Goal: Book appointment/travel/reservation

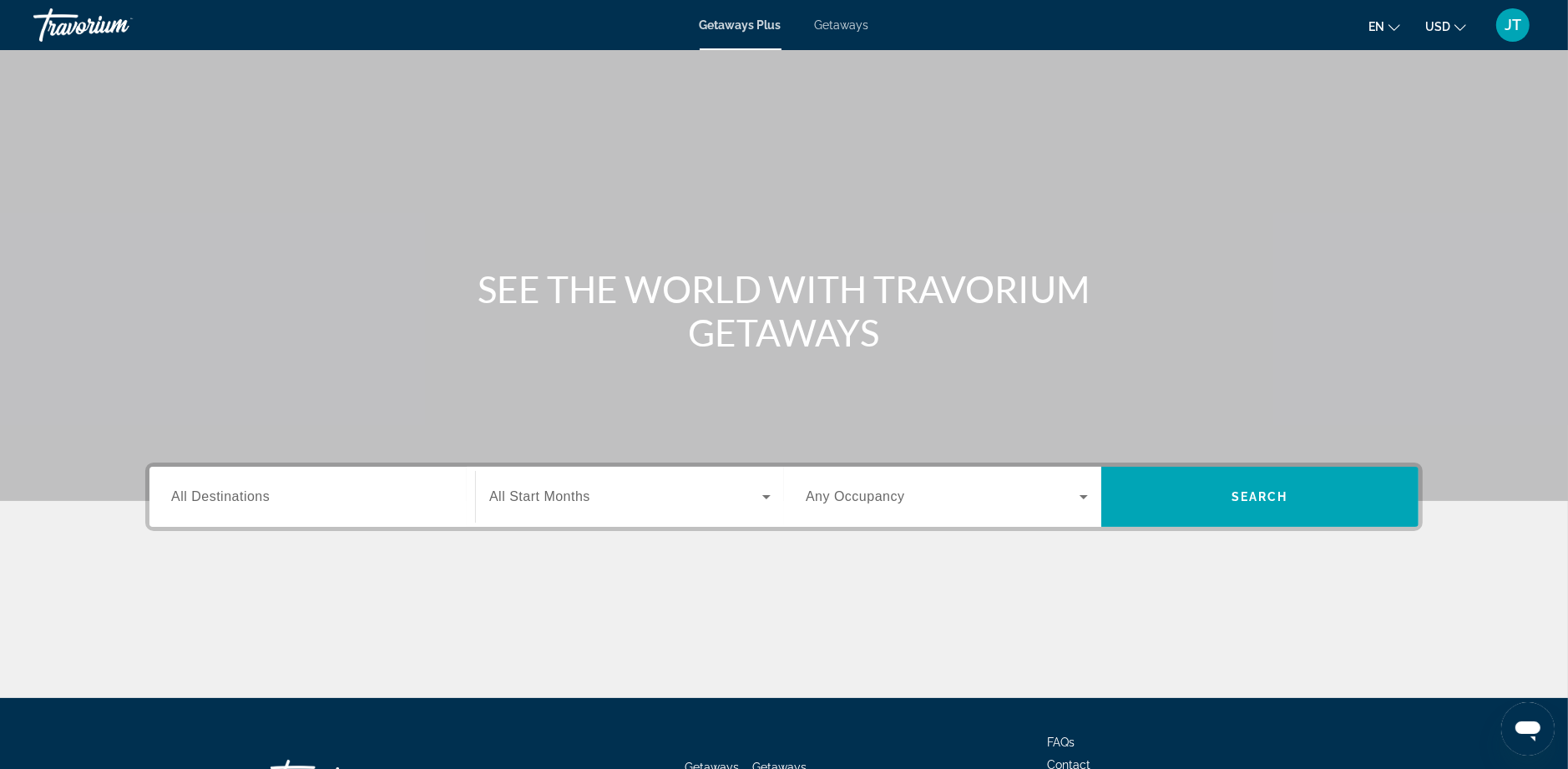
click at [301, 506] on div "Search widget" at bounding box center [312, 496] width 282 height 47
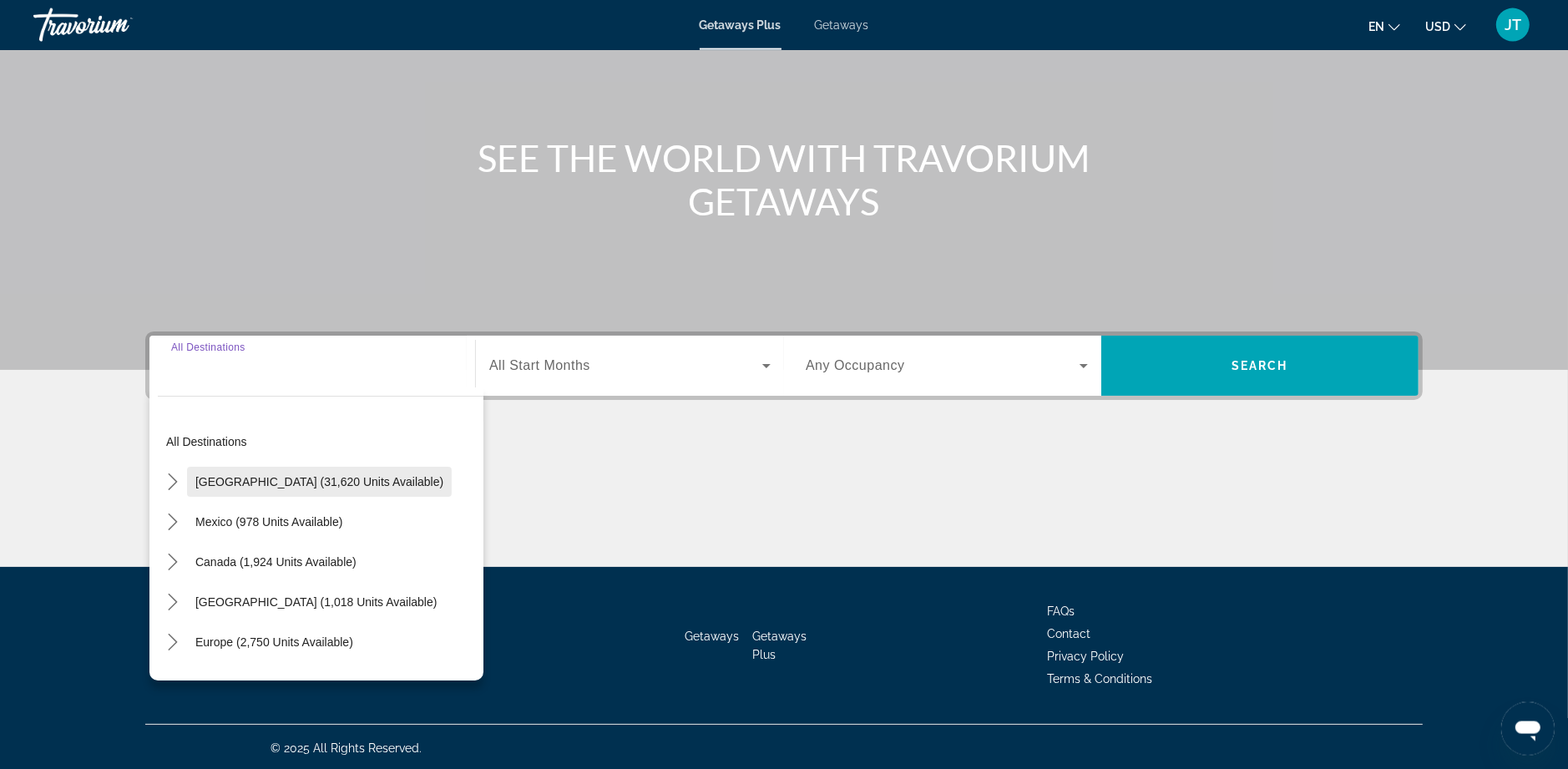
scroll to position [132, 0]
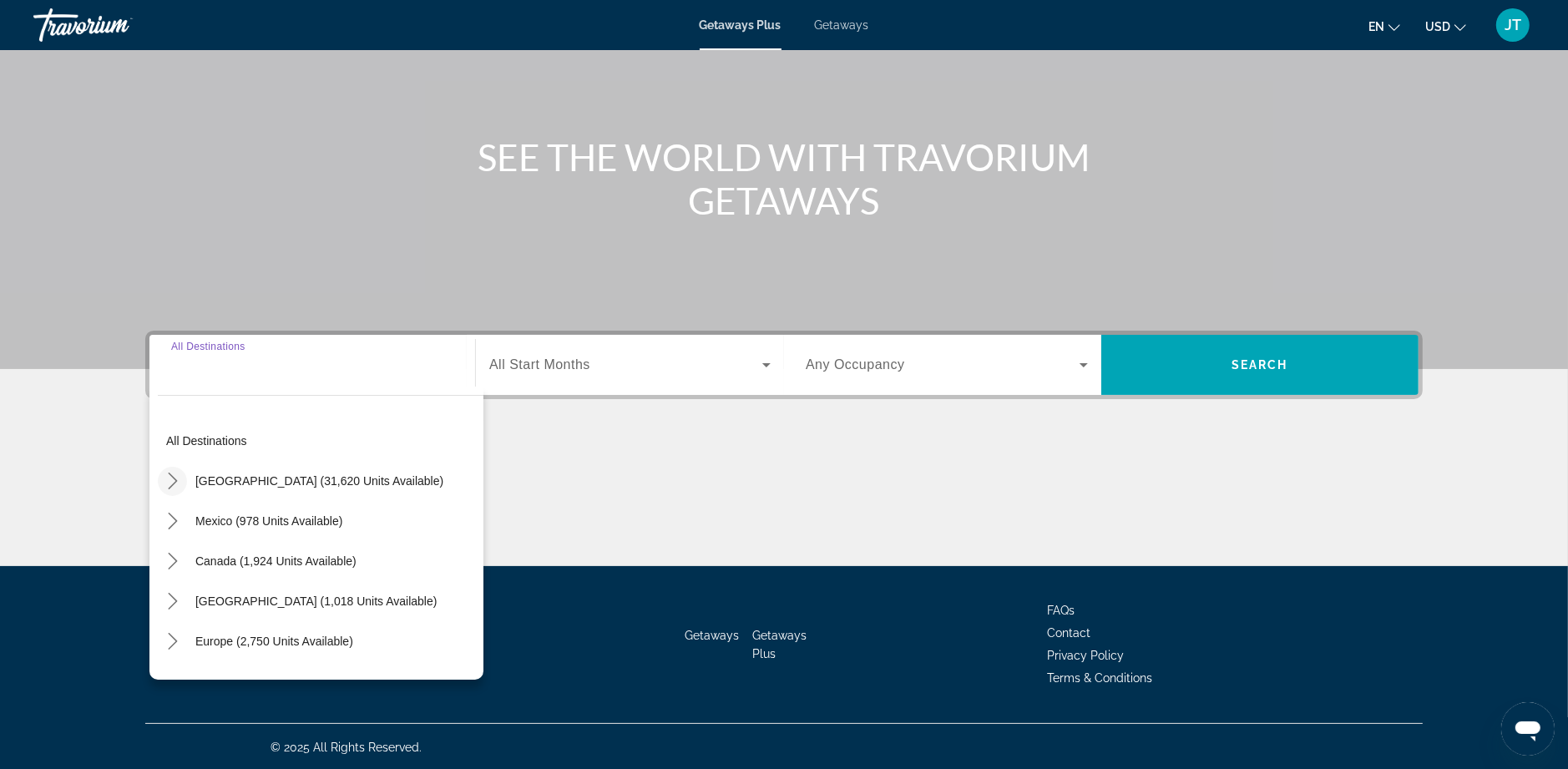
click at [168, 478] on icon "Toggle United States (31,620 units available) submenu" at bounding box center [173, 480] width 17 height 17
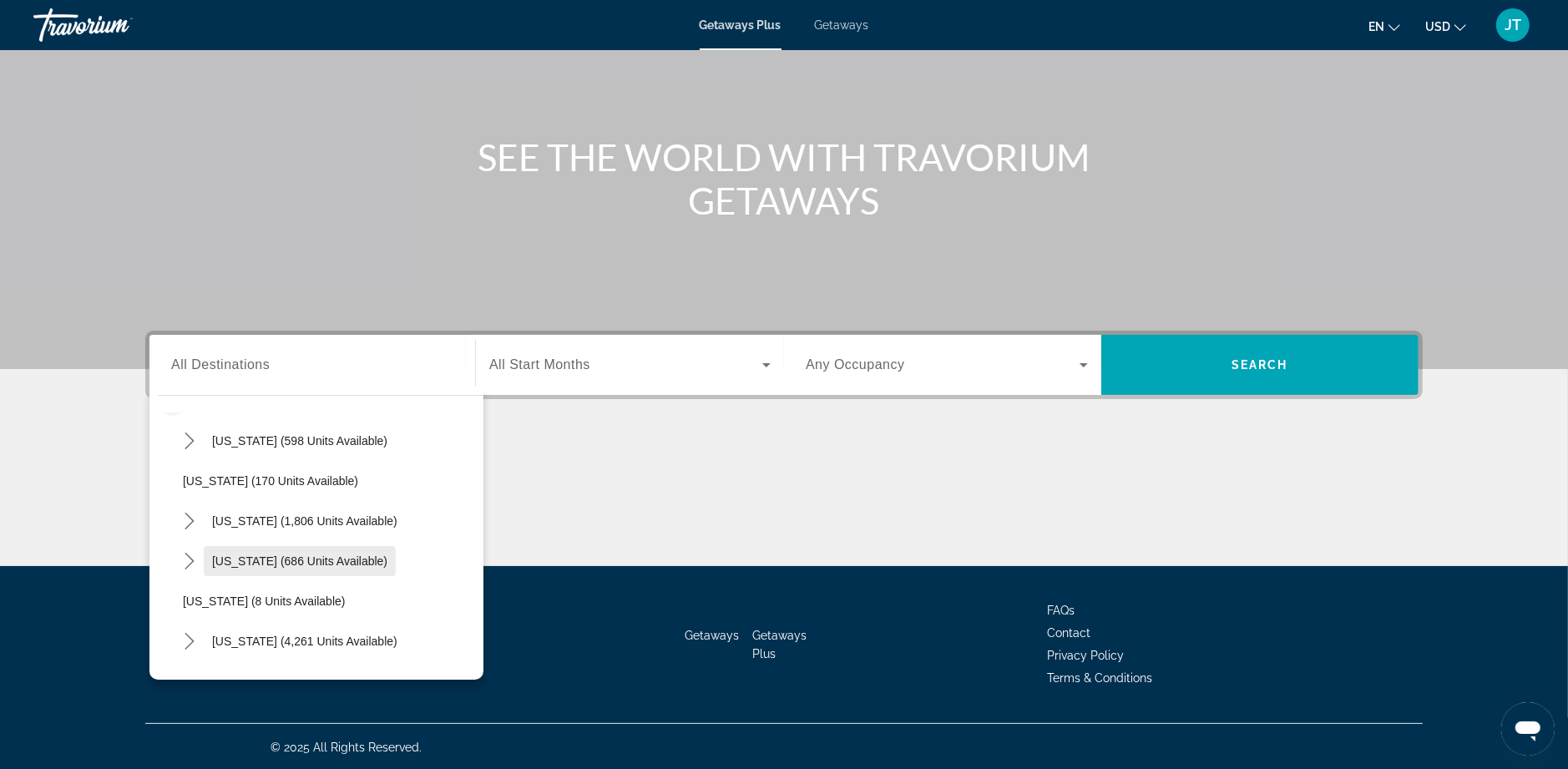
scroll to position [179, 0]
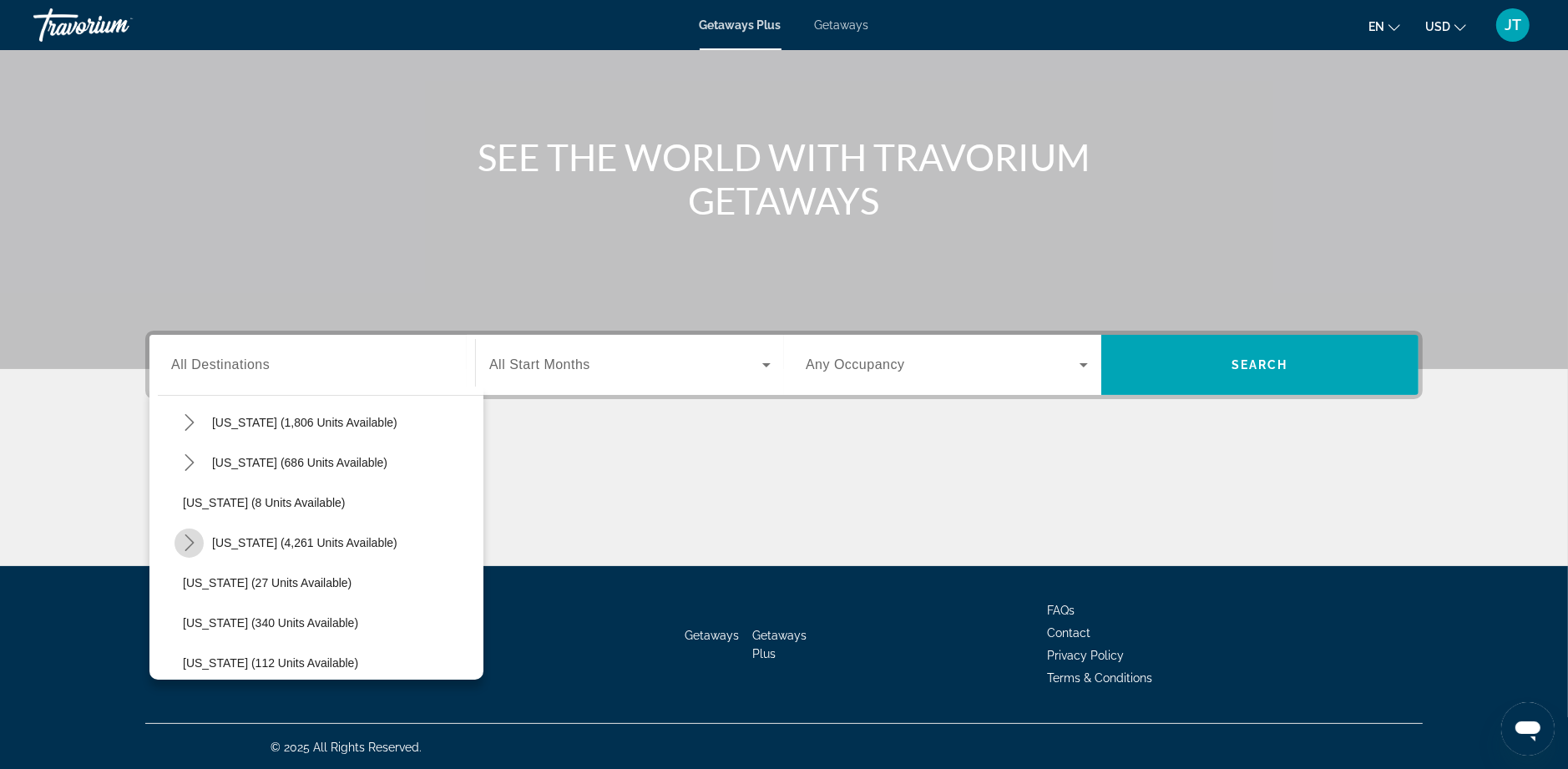
click at [185, 543] on icon "Toggle Florida (4,261 units available) submenu" at bounding box center [190, 542] width 17 height 17
click at [265, 572] on span "Select destination: Orlando & Disney Area (6,679 units available)" at bounding box center [338, 582] width 292 height 40
type input "**********"
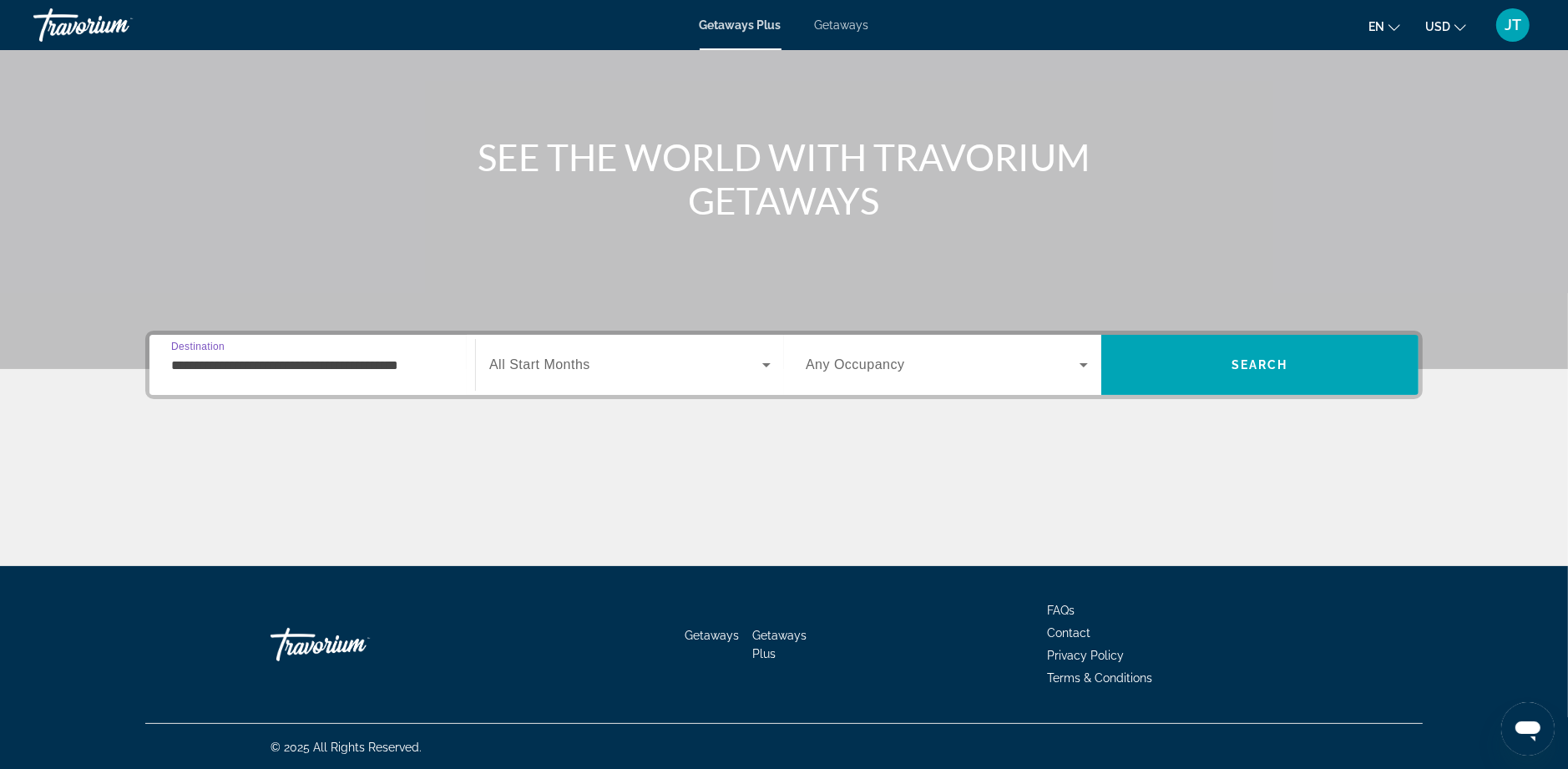
scroll to position [0, 6]
click at [765, 366] on icon "Search widget" at bounding box center [766, 365] width 20 height 20
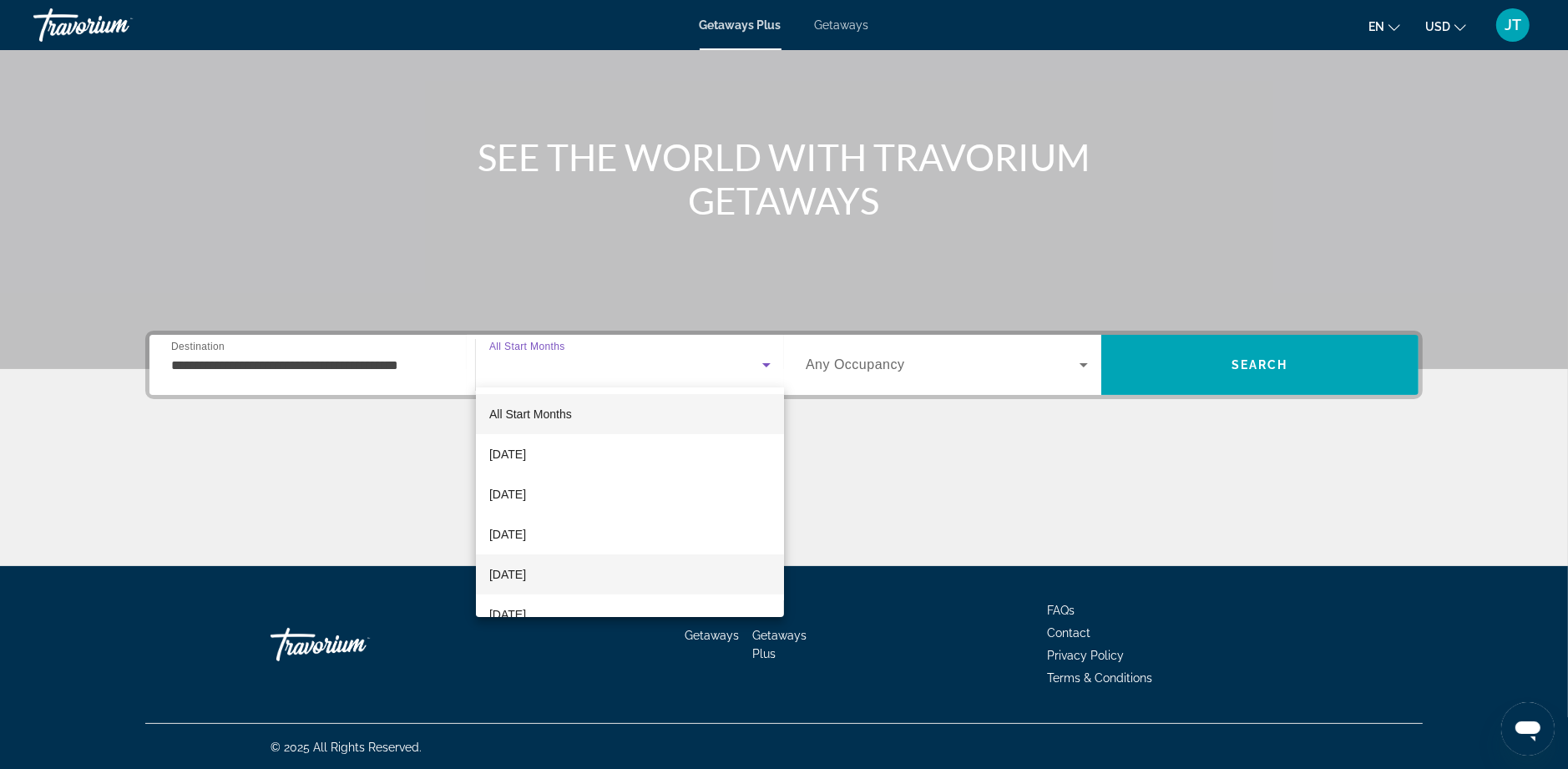
click at [533, 564] on mat-option "[DATE]" at bounding box center [629, 574] width 308 height 40
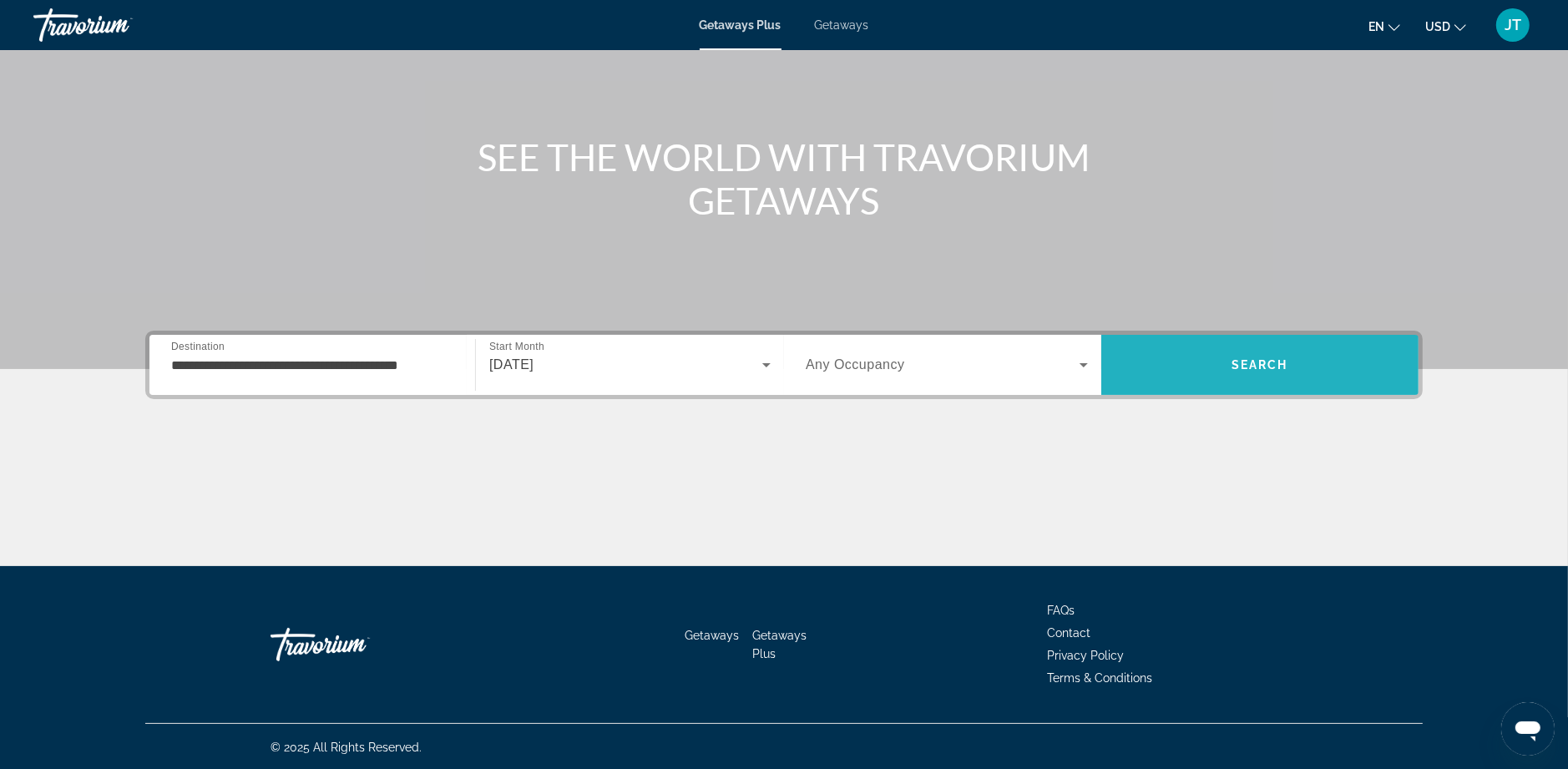
click at [1232, 360] on span "Search" at bounding box center [1259, 365] width 56 height 13
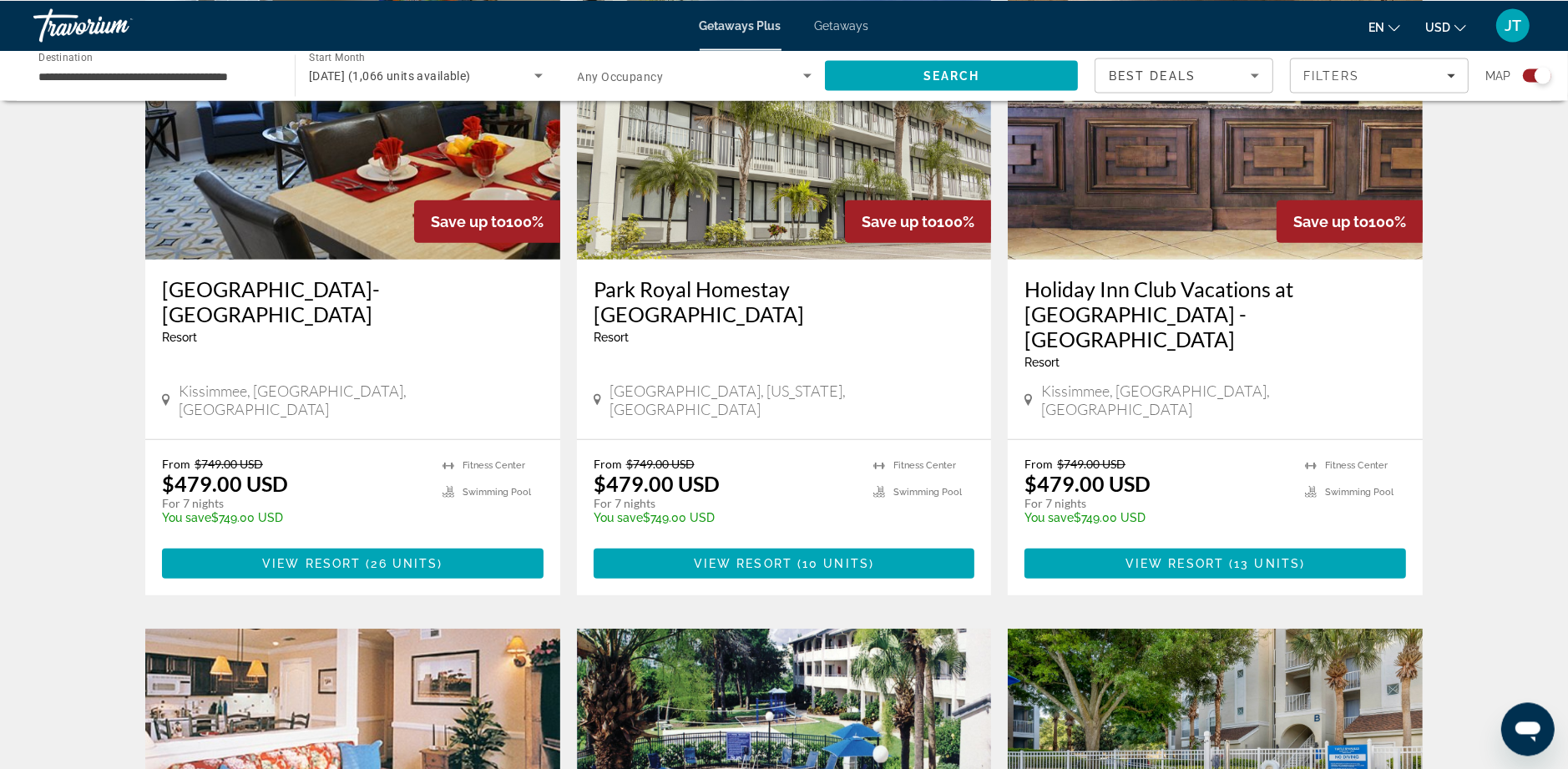
scroll to position [715, 0]
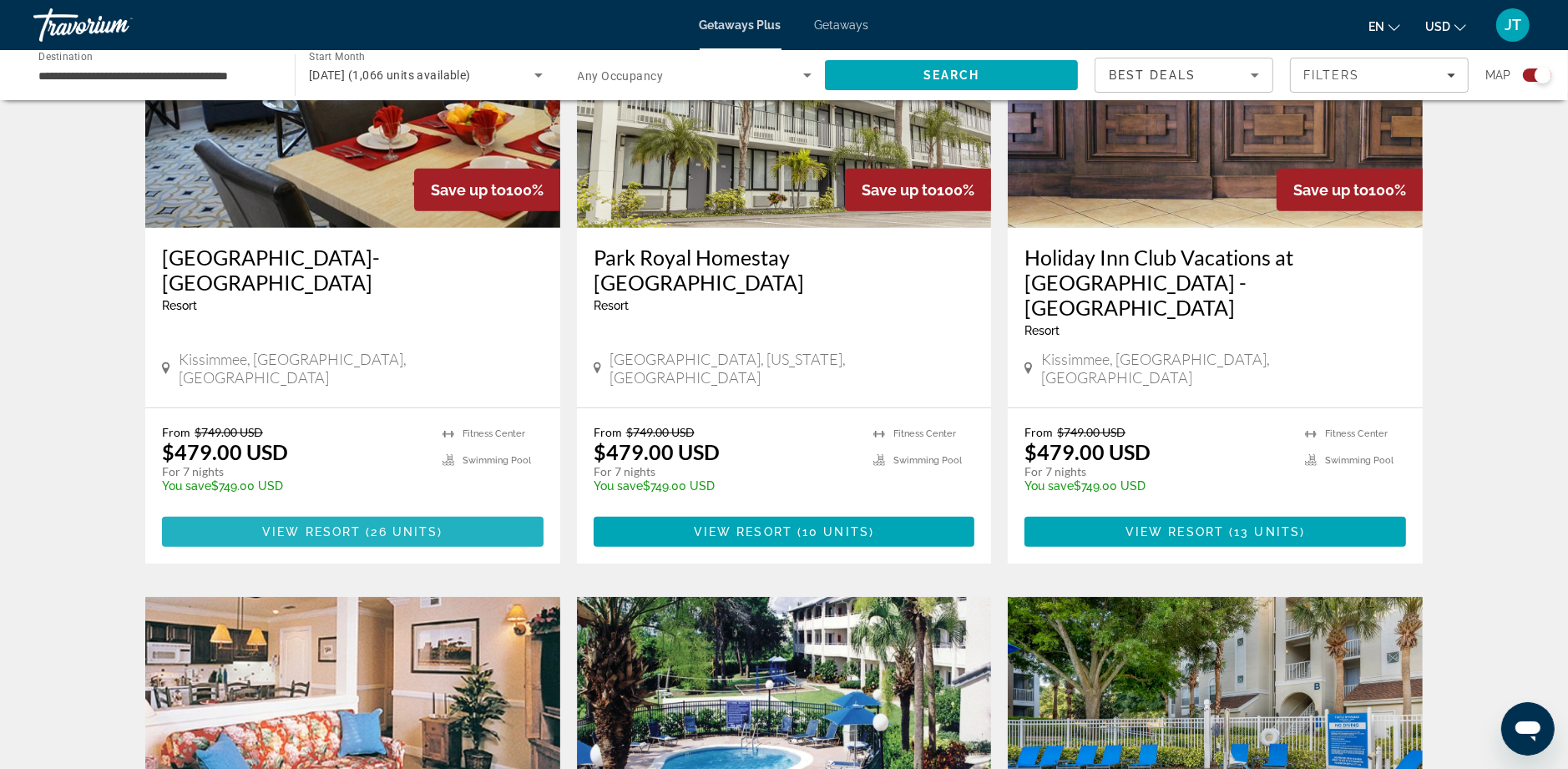
click at [345, 525] on span "View Resort" at bounding box center [311, 531] width 98 height 13
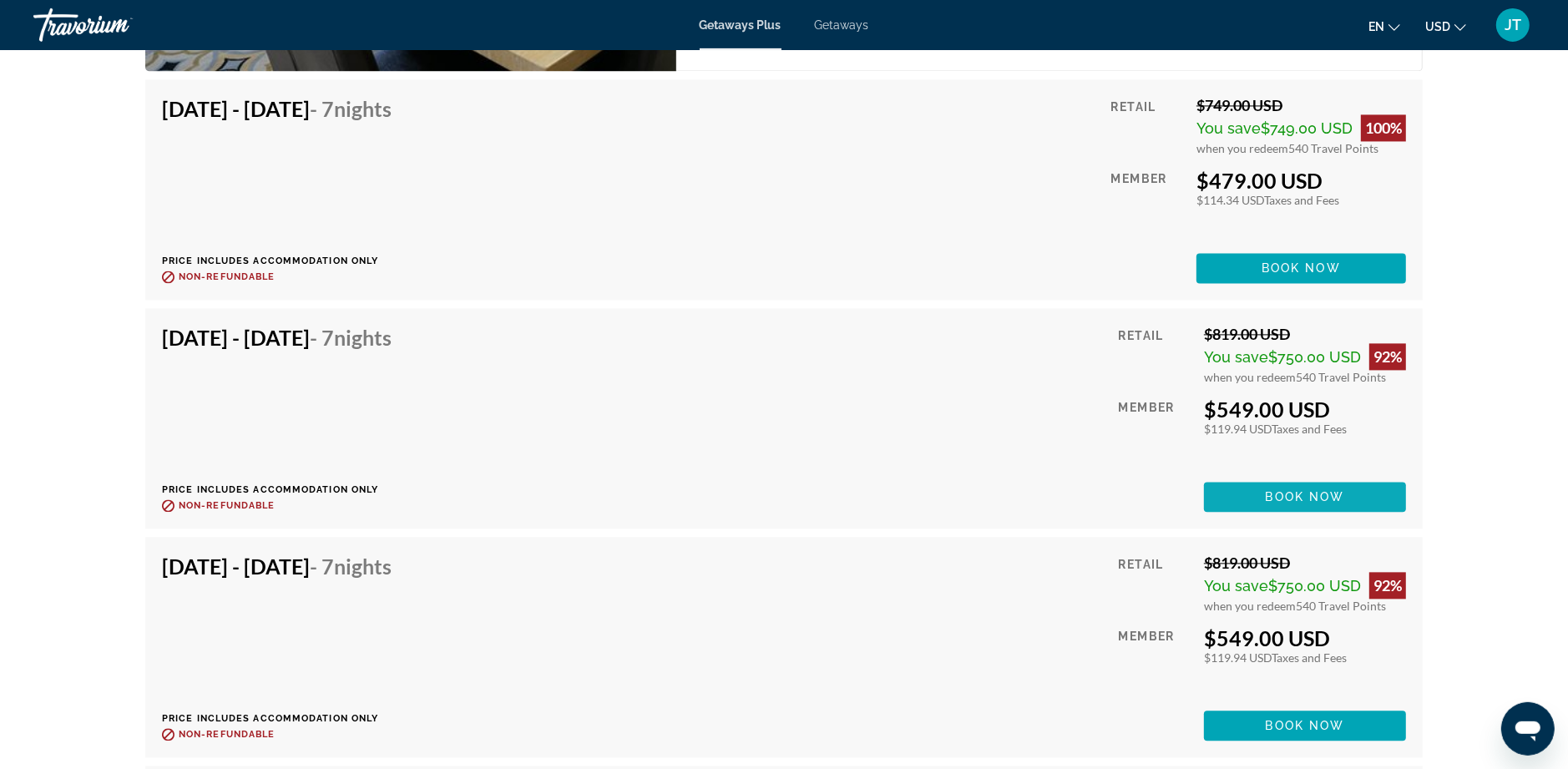
scroll to position [3757, 0]
